Goal: Task Accomplishment & Management: Use online tool/utility

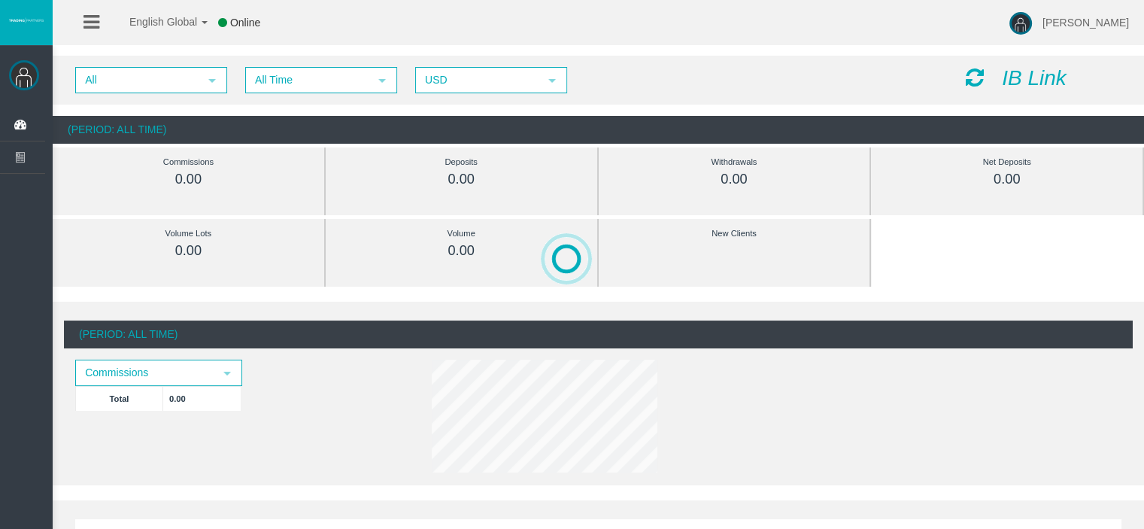
click at [1036, 77] on icon "IB Link" at bounding box center [1034, 77] width 65 height 23
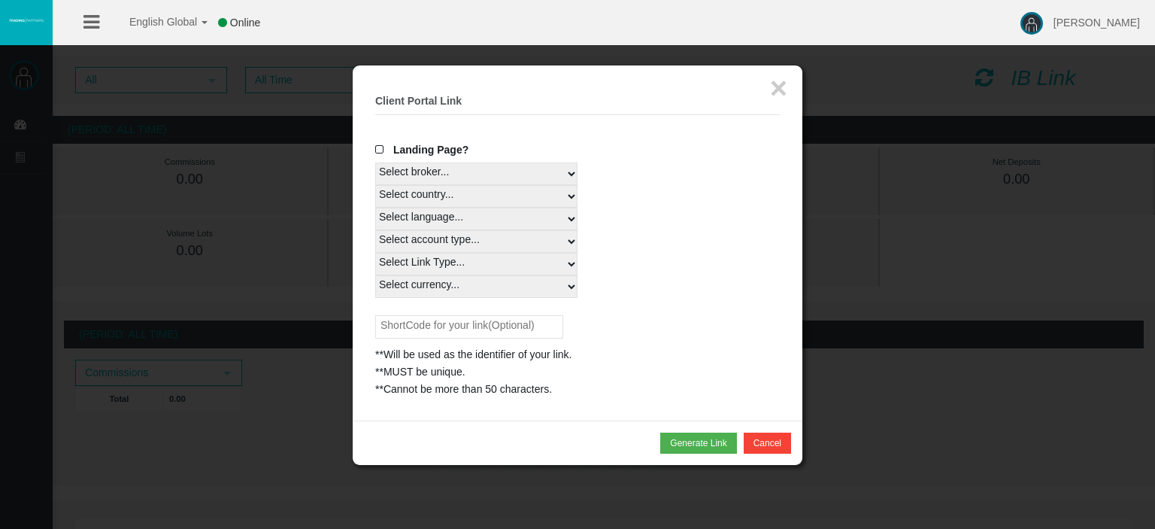
click at [427, 194] on select "Select country... Rest of the World" at bounding box center [476, 196] width 202 height 23
select select
click at [375, 185] on select "Select country... Rest of the World" at bounding box center [476, 196] width 202 height 23
click at [415, 222] on select "Select language... English Japanese Chinese Portuguese Spanish Czech German Fre…" at bounding box center [476, 219] width 202 height 23
select select
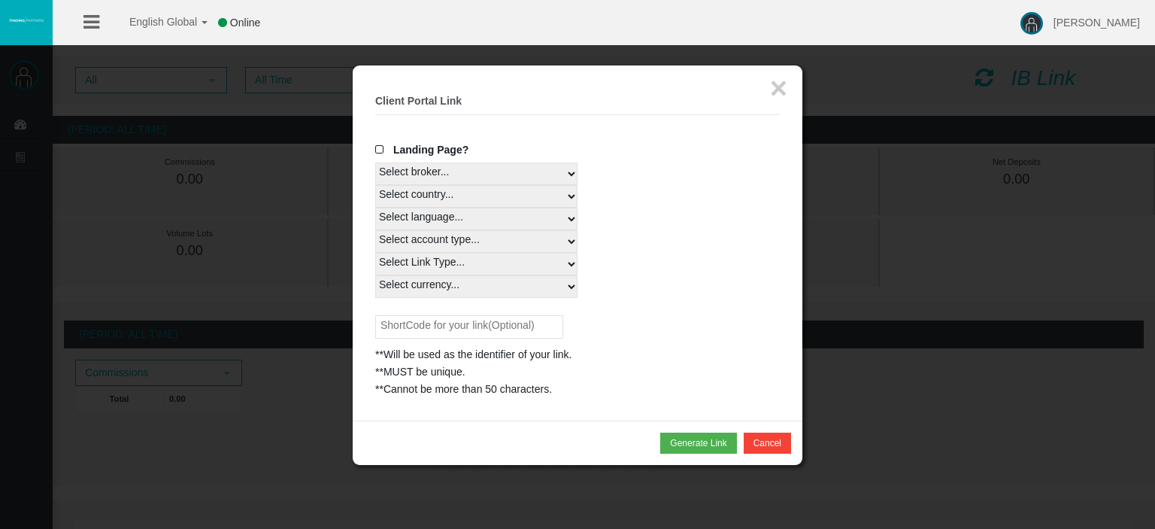
click at [375, 208] on select "Select language... English Japanese Chinese Portuguese Spanish Czech German Fre…" at bounding box center [476, 219] width 202 height 23
click at [398, 247] on select "Select account type... All Platforms Trade Copy MT4 LiveFloatingSpreadAccount M…" at bounding box center [476, 241] width 202 height 23
select select
click at [375, 230] on select "Select account type... All Platforms Trade Copy MT4 LiveFloatingSpreadAccount M…" at bounding box center [476, 241] width 202 height 23
click at [429, 273] on select "Select Link Type... Real" at bounding box center [476, 264] width 202 height 23
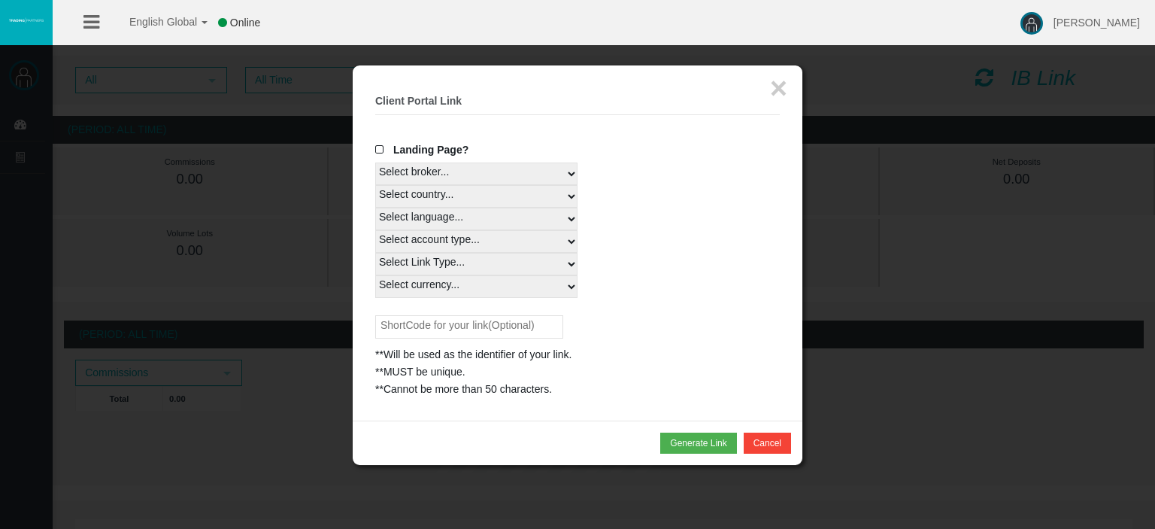
click at [375, 253] on select "Select Link Type... Real" at bounding box center [476, 264] width 202 height 23
click at [426, 267] on select "Select Link Type... Real" at bounding box center [476, 264] width 202 height 23
click at [416, 314] on div "Landing Page? Select broker... T4Trade Select country... Rest of the World Sele…" at bounding box center [577, 269] width 405 height 256
drag, startPoint x: 419, startPoint y: 286, endPoint x: 419, endPoint y: 295, distance: 8.3
click at [419, 286] on select "Select currency... All Currencies" at bounding box center [476, 286] width 202 height 23
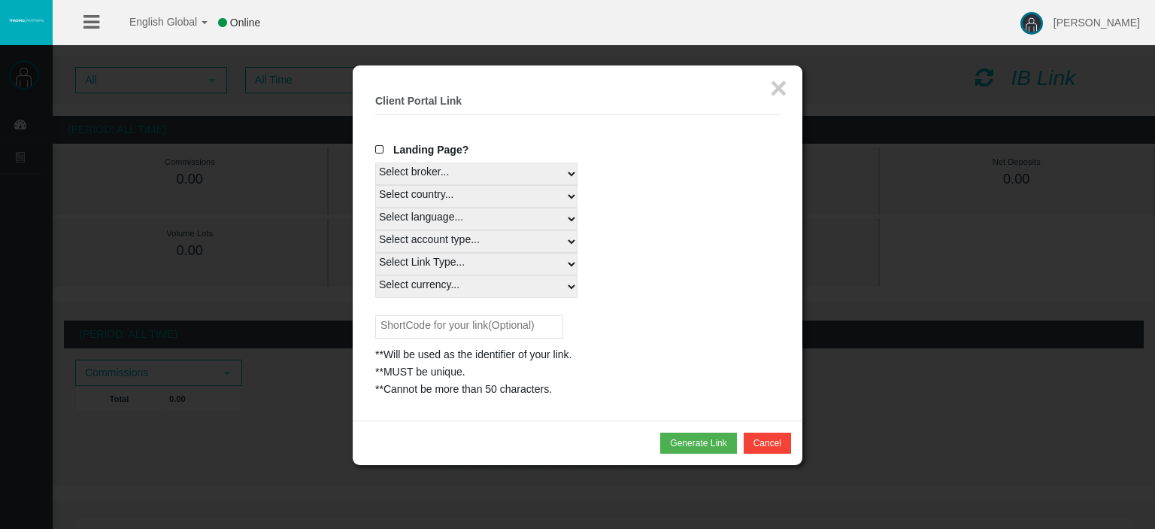
select select "All Currencies"
click at [375, 275] on select "Select currency... All Currencies" at bounding box center [476, 286] width 202 height 23
click at [420, 263] on select "Select Link Type... Real" at bounding box center [476, 264] width 202 height 23
select select "Real"
click at [375, 253] on select "Select Link Type... Real" at bounding box center [476, 264] width 202 height 23
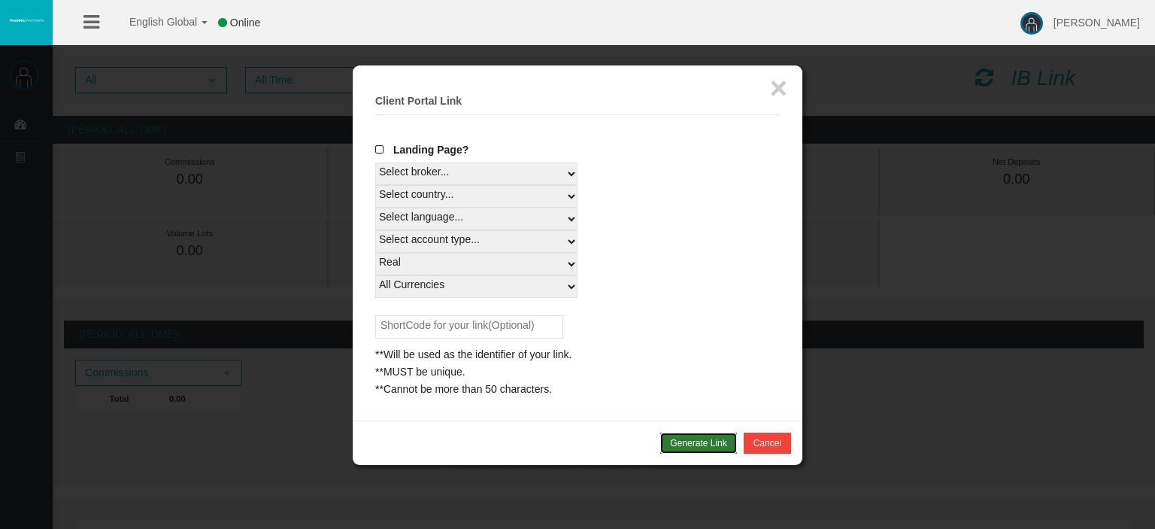
click at [713, 444] on button "Generate Link" at bounding box center [698, 442] width 76 height 21
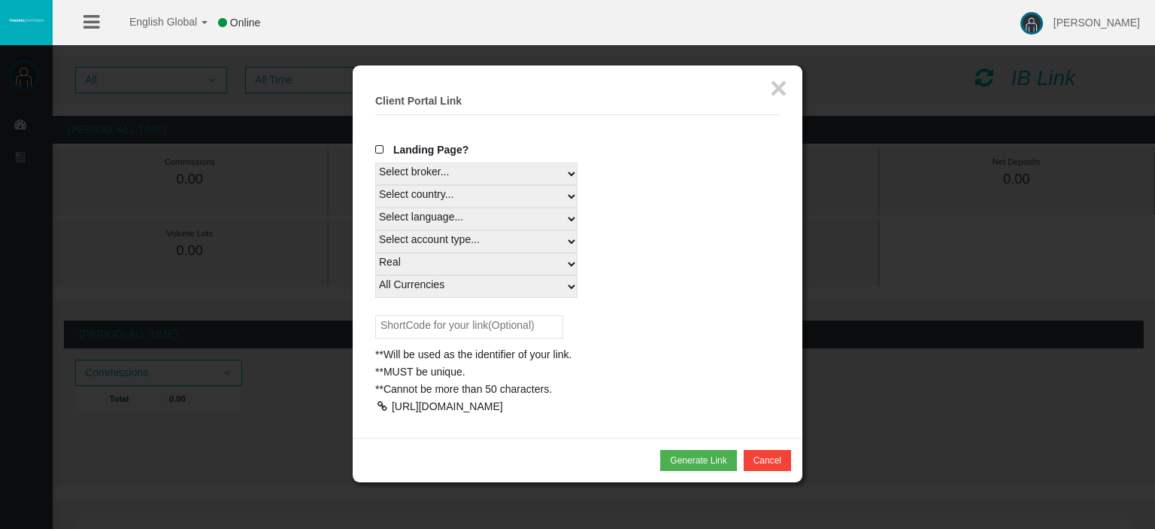
click at [381, 401] on div at bounding box center [382, 406] width 14 height 11
